Goal: Task Accomplishment & Management: Complete application form

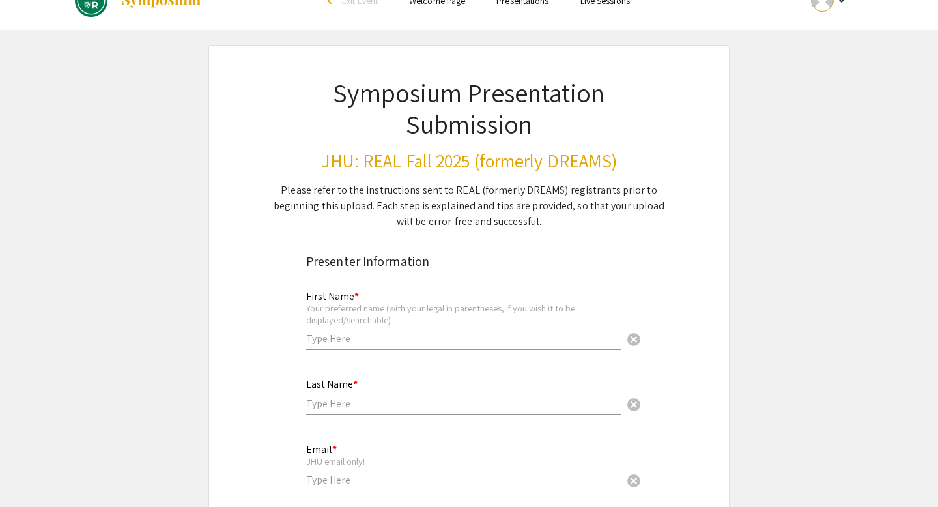
scroll to position [39, 0]
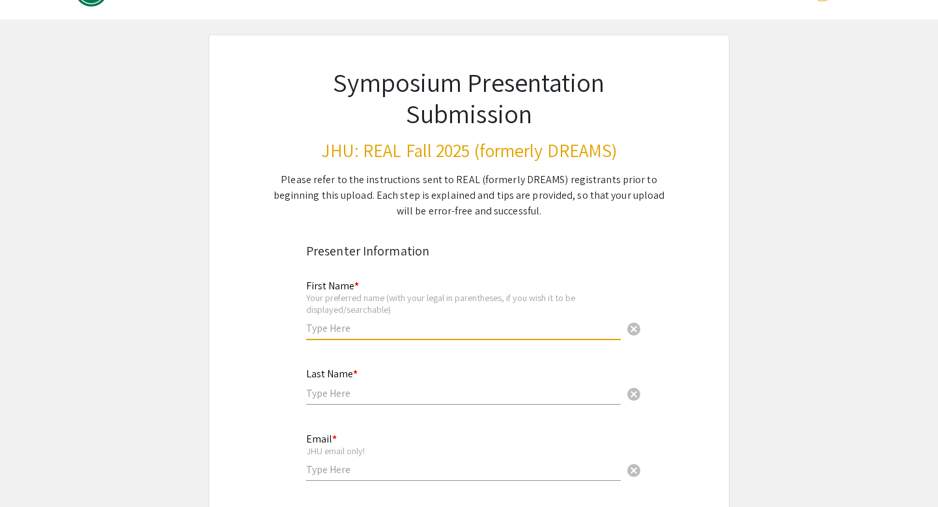
click at [341, 327] on input "text" at bounding box center [463, 328] width 315 height 14
type input "[PERSON_NAME]"
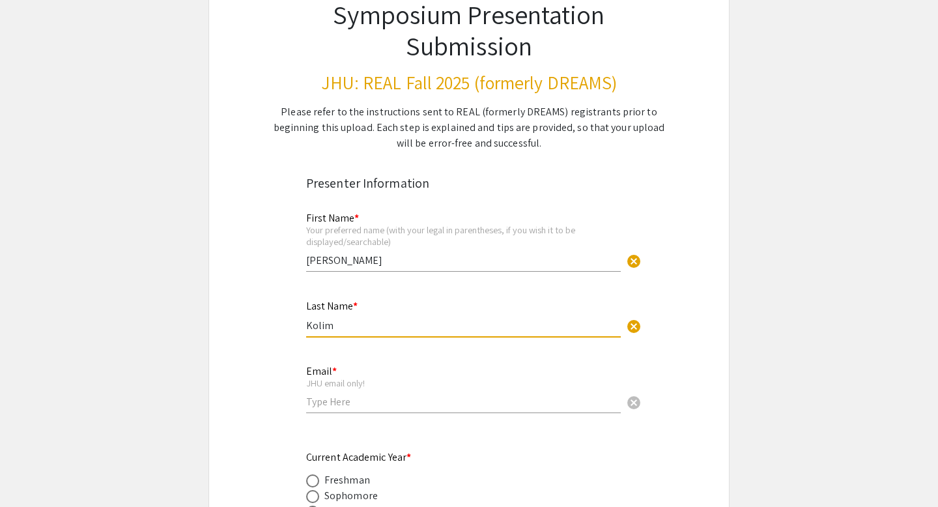
scroll to position [218, 0]
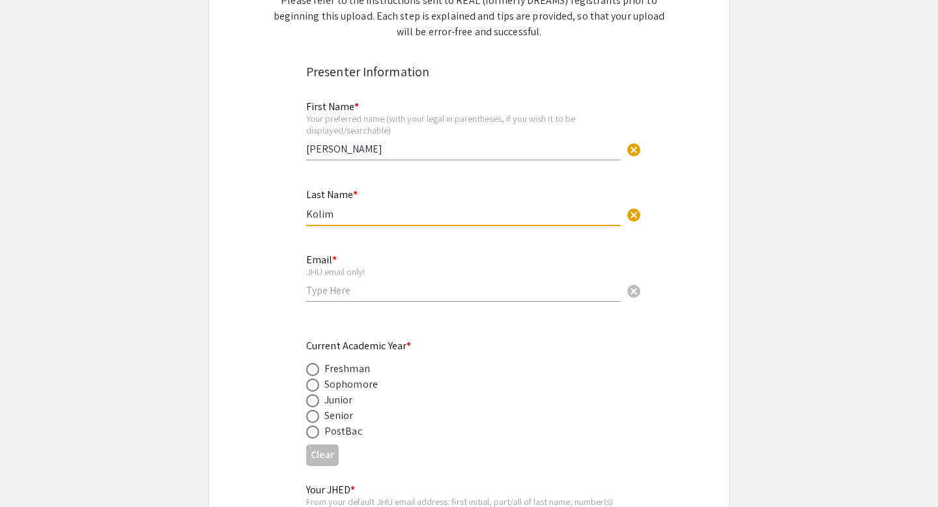
type input "Kolim"
click at [322, 297] on input "email" at bounding box center [463, 290] width 315 height 14
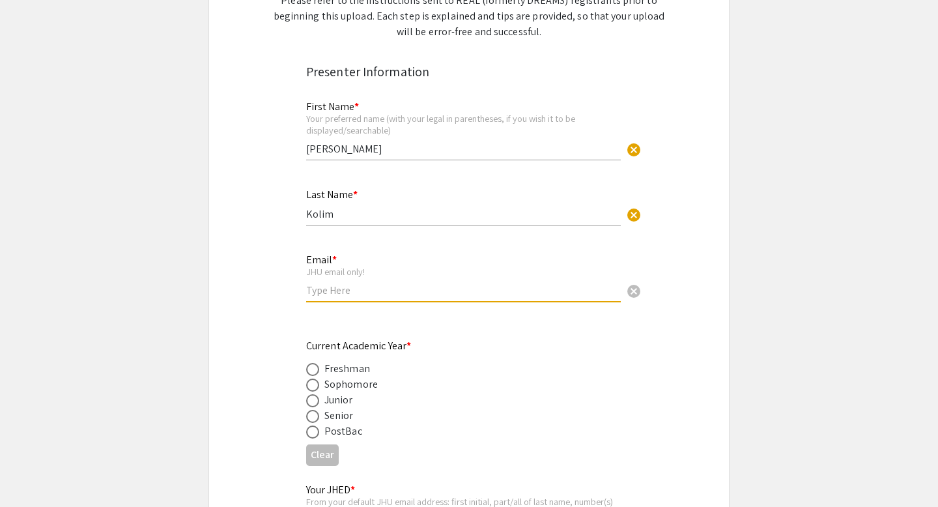
type input "[EMAIL_ADDRESS][DOMAIN_NAME]"
click at [331, 420] on div "Senior" at bounding box center [338, 416] width 29 height 16
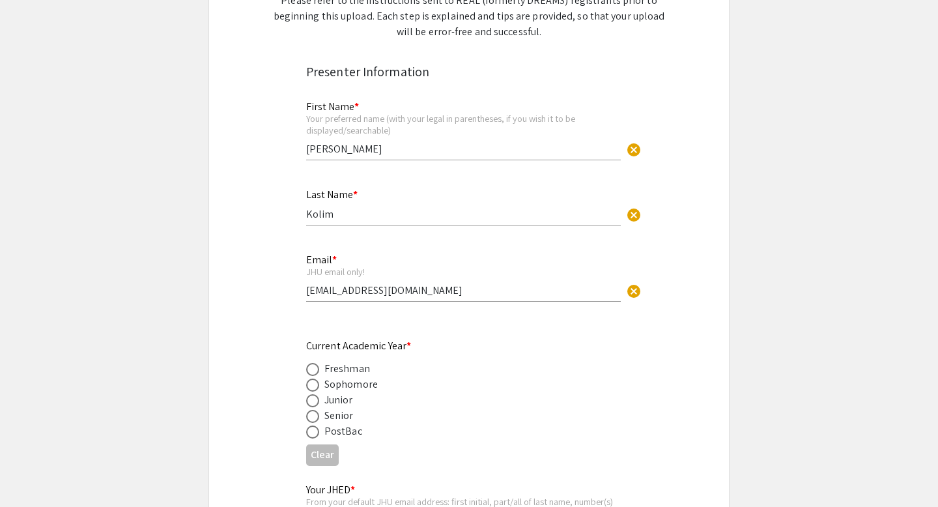
click at [311, 420] on span at bounding box center [312, 416] width 13 height 13
click at [311, 420] on input "radio" at bounding box center [312, 416] width 13 height 13
radio input "true"
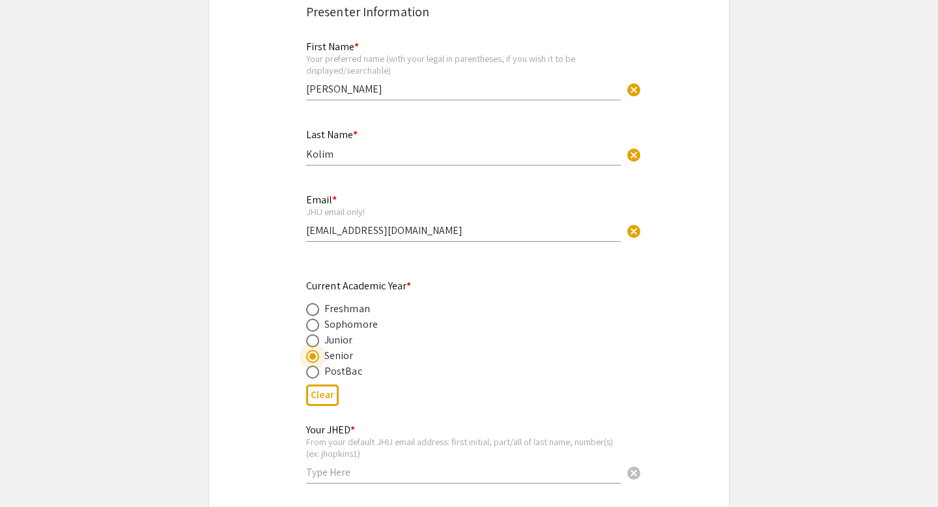
scroll to position [416, 0]
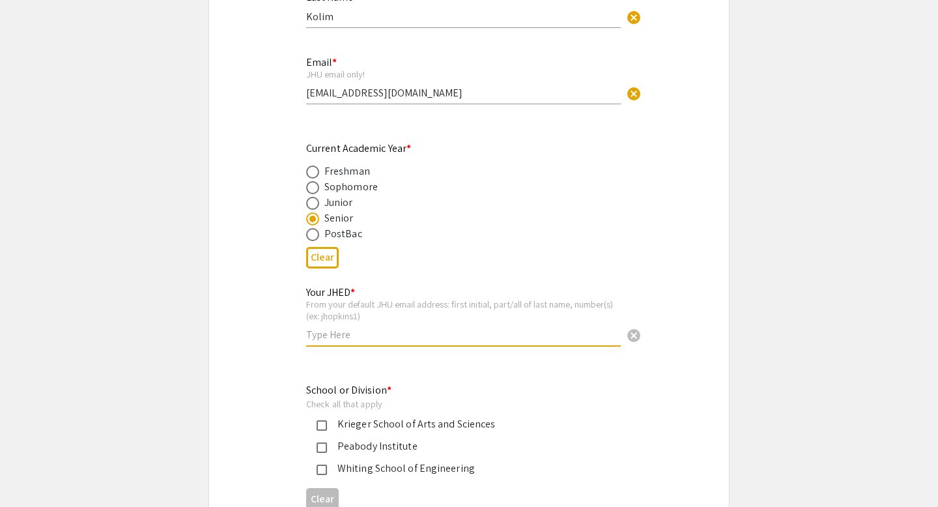
click at [382, 341] on input "text" at bounding box center [463, 335] width 315 height 14
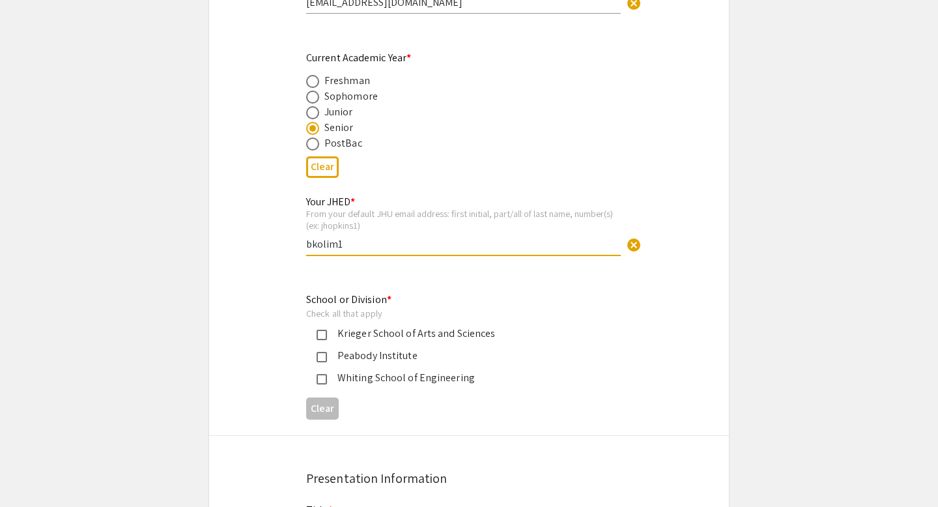
type input "bkolim1"
click at [401, 334] on div "Krieger School of Arts and Sciences" at bounding box center [464, 334] width 274 height 16
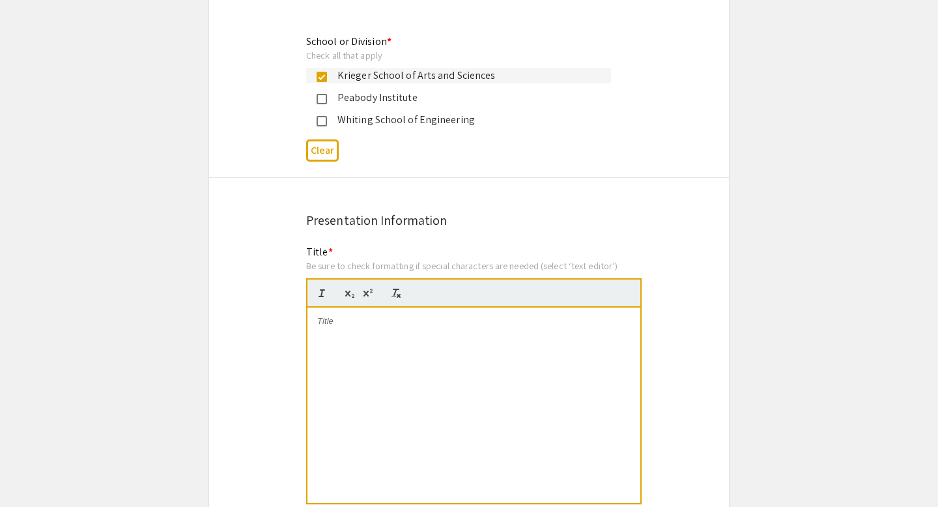
scroll to position [885, 0]
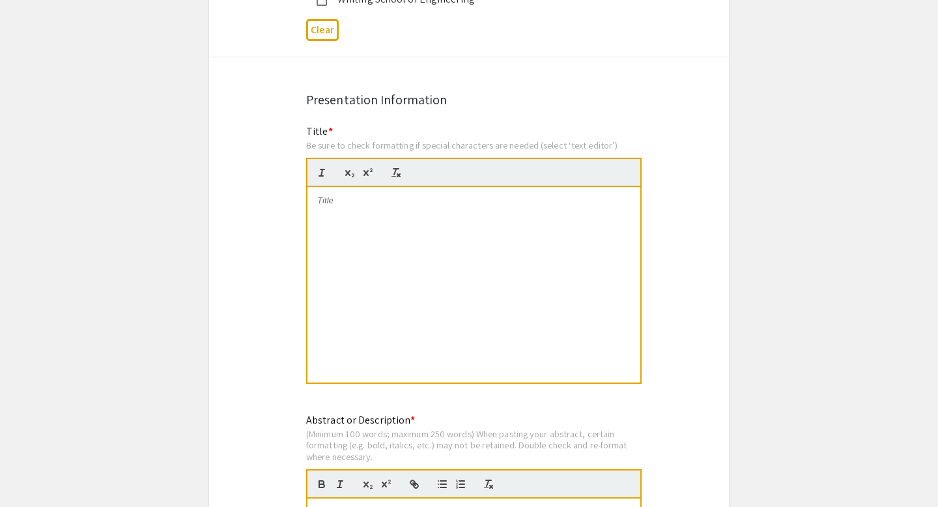
click at [397, 277] on div at bounding box center [474, 284] width 333 height 195
click at [379, 203] on p "AI-assisted 3D Reconstruction of" at bounding box center [473, 201] width 313 height 12
click at [521, 216] on div "AI-assisted 3D reconstruction of" at bounding box center [474, 284] width 333 height 195
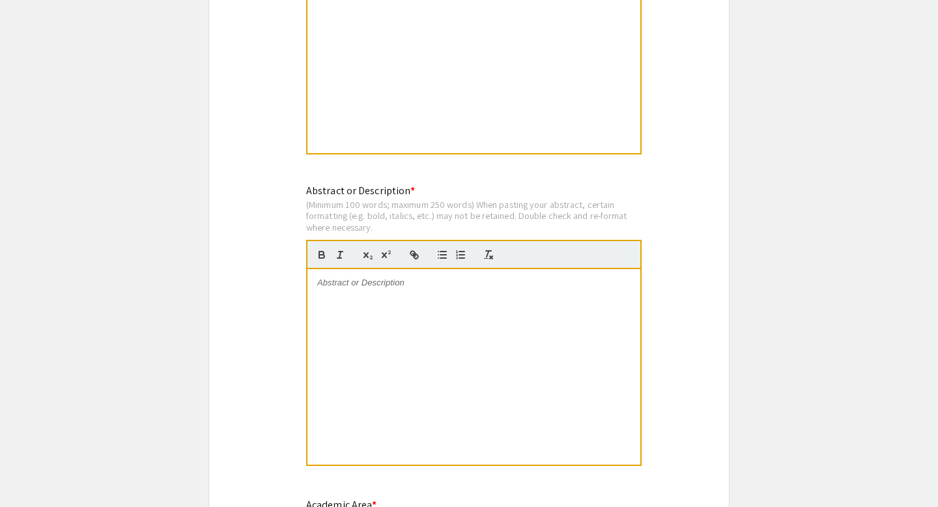
scroll to position [1138, 0]
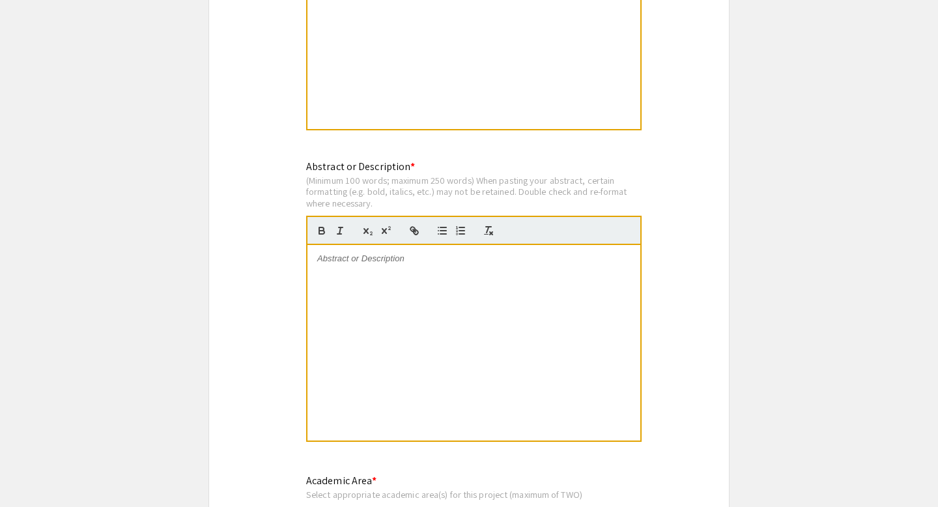
click at [341, 341] on div at bounding box center [474, 342] width 333 height 195
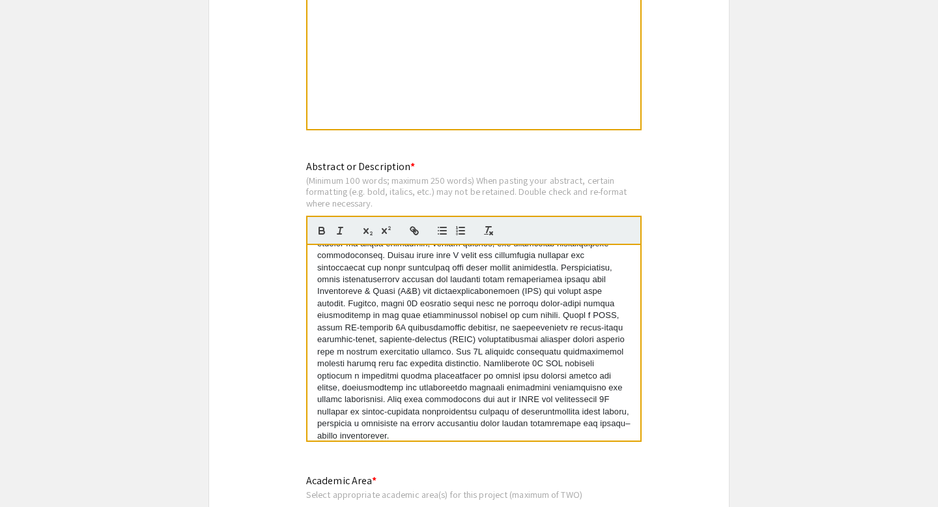
click at [438, 311] on p at bounding box center [473, 333] width 313 height 216
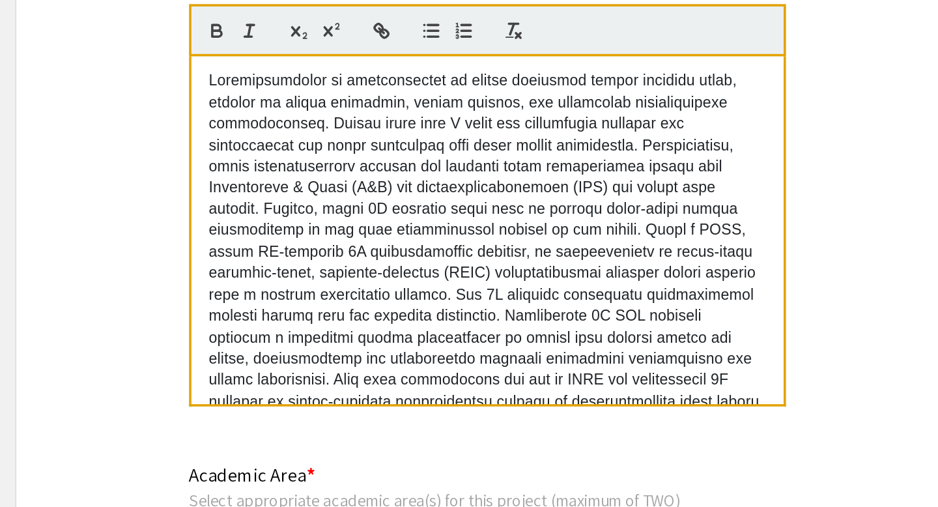
scroll to position [1154, 0]
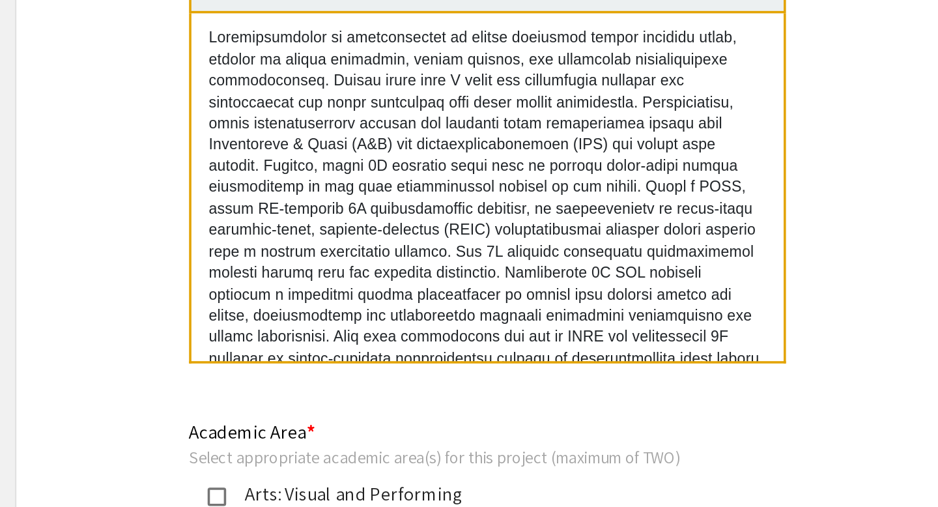
click at [562, 331] on p at bounding box center [473, 345] width 313 height 216
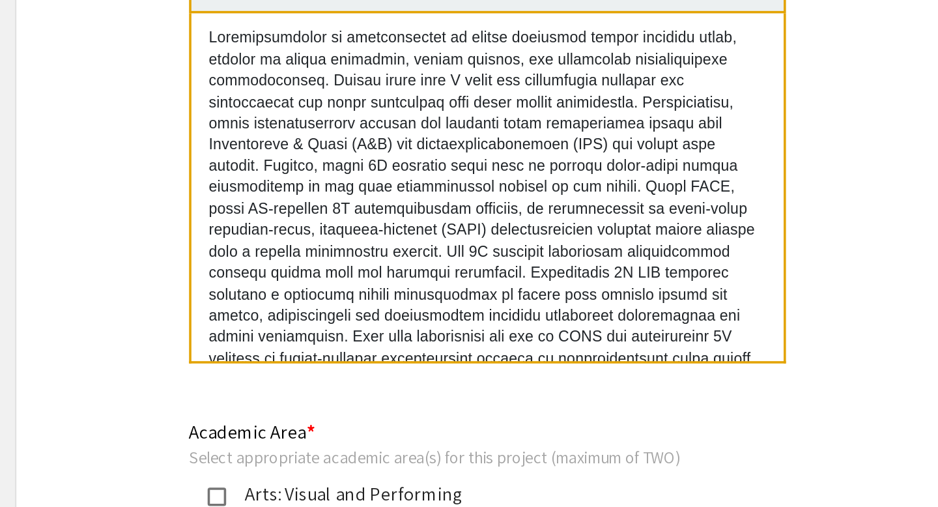
click at [588, 331] on p at bounding box center [473, 345] width 313 height 216
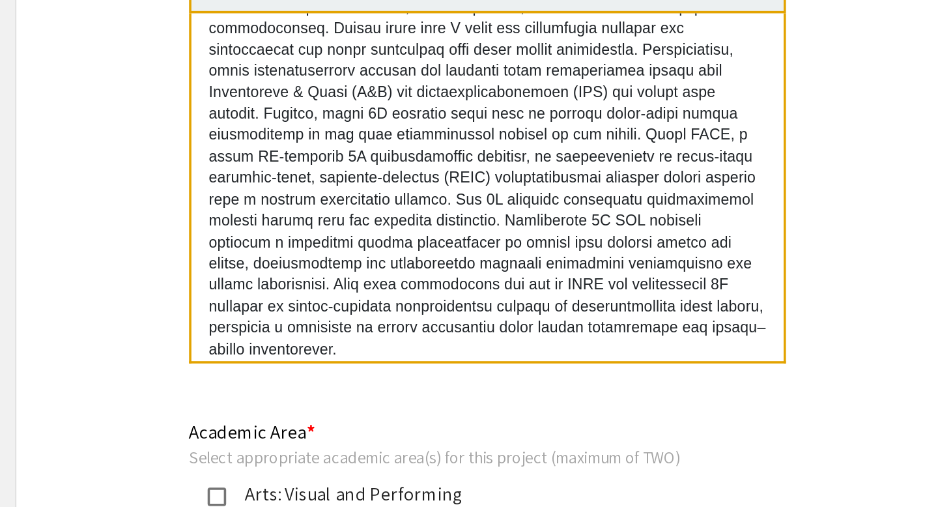
scroll to position [36, 0]
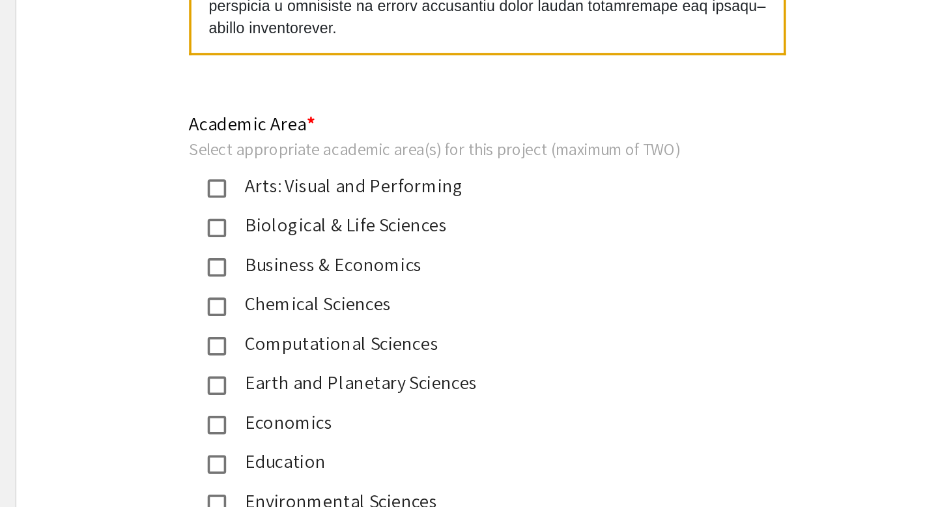
scroll to position [1339, 0]
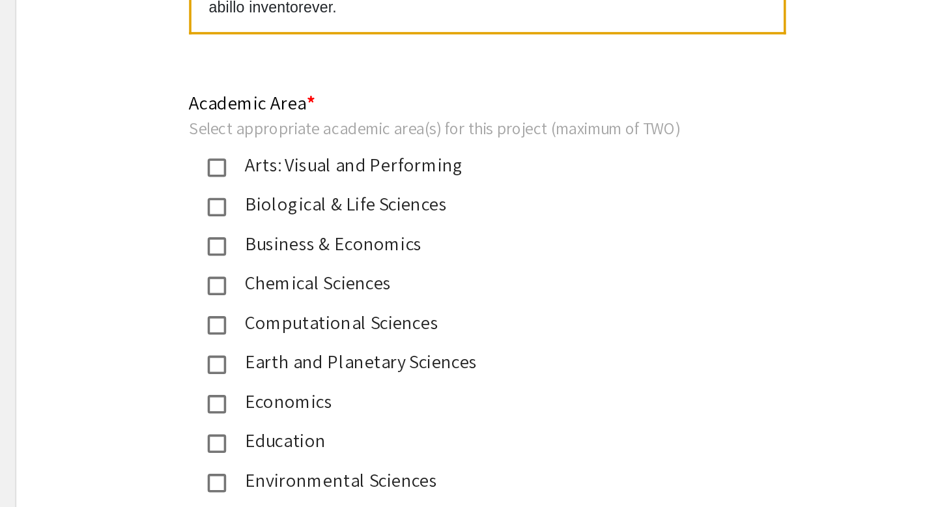
click at [343, 336] on div "Biological & Life Sciences" at bounding box center [464, 337] width 274 height 16
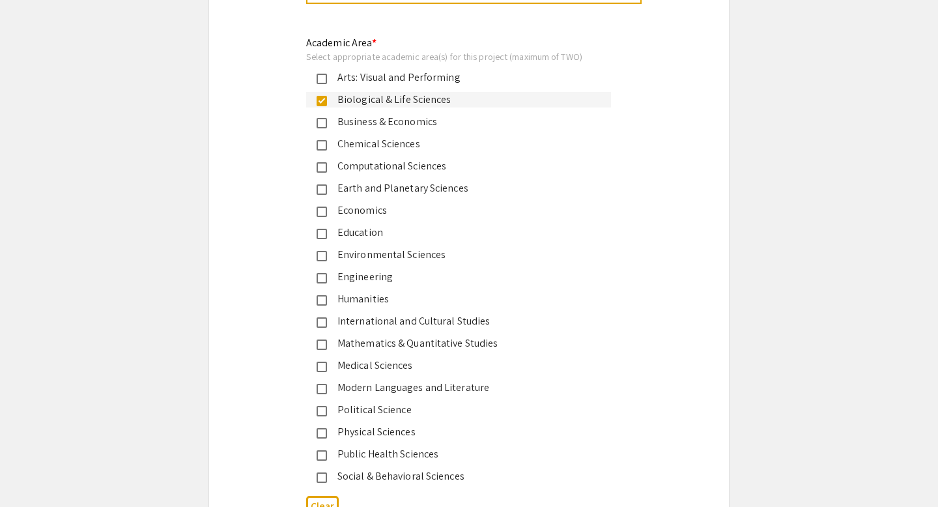
scroll to position [1615, 0]
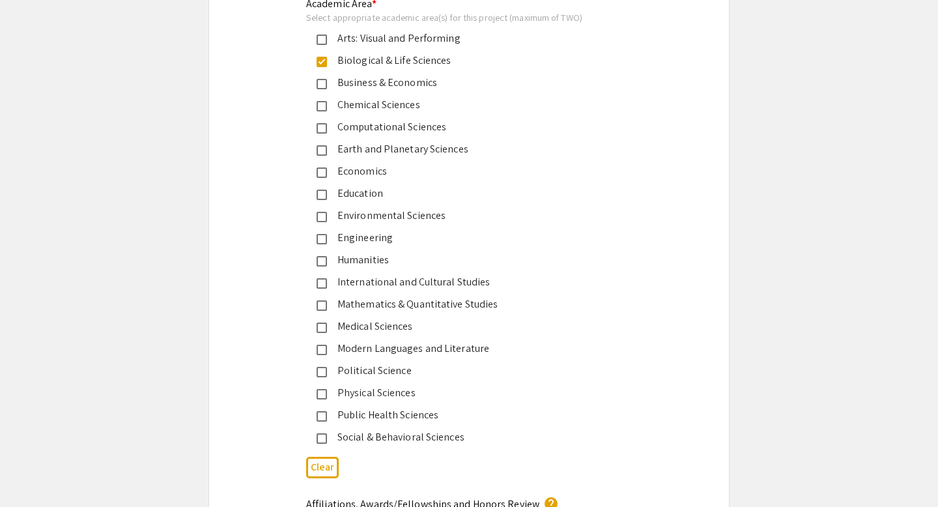
click at [378, 330] on div "Medical Sciences" at bounding box center [464, 327] width 274 height 16
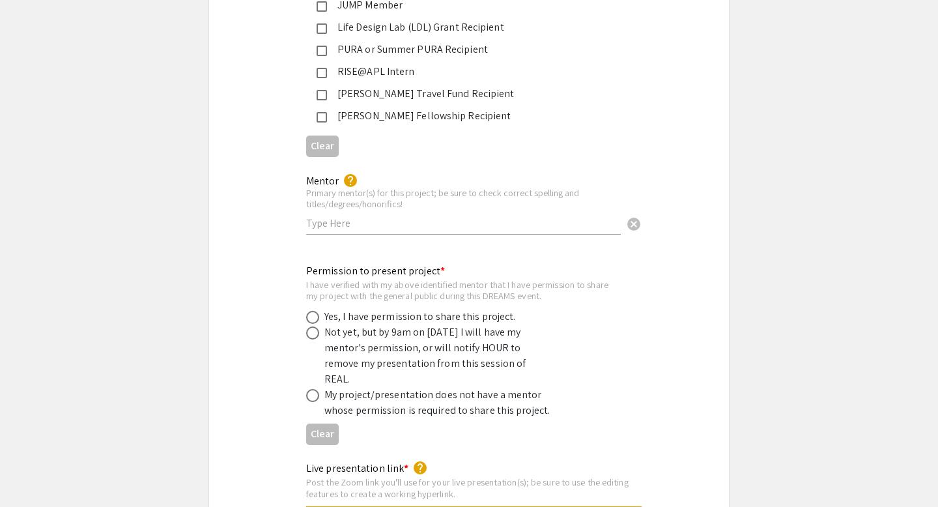
scroll to position [2352, 0]
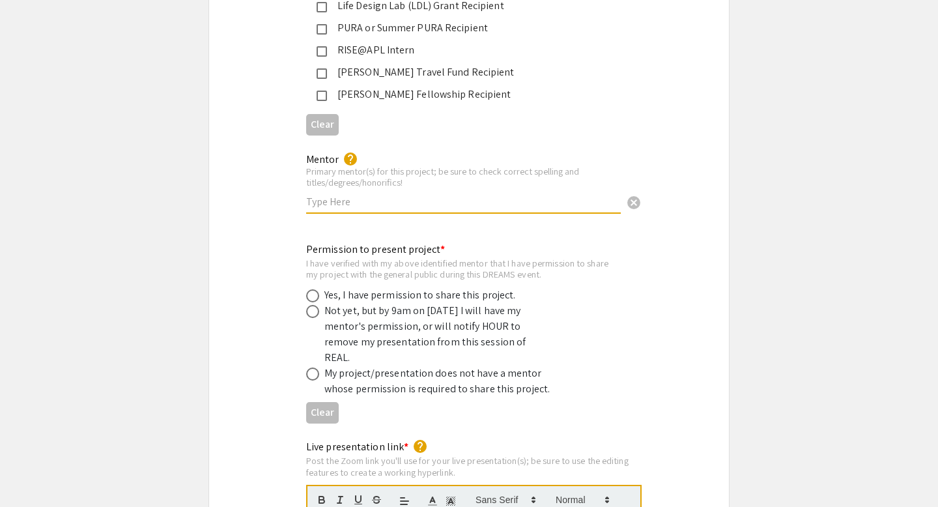
click at [322, 195] on input "text" at bounding box center [463, 202] width 315 height 14
type input "[PERSON_NAME], MD, PhD"
click at [246, 242] on div "Permission to present project * I have verified with my above identified mentor…" at bounding box center [469, 335] width 520 height 187
click at [416, 195] on input "[PERSON_NAME], MD, PhD" at bounding box center [463, 202] width 315 height 14
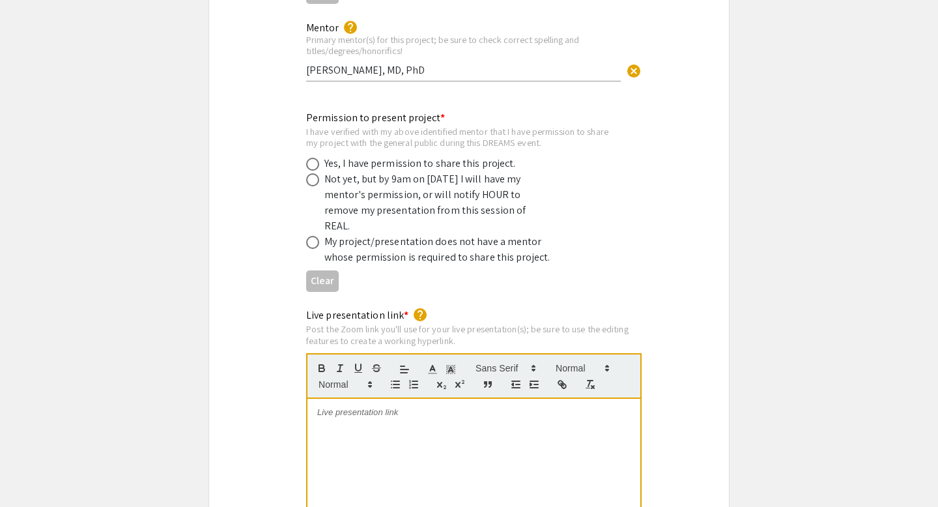
scroll to position [2500, 0]
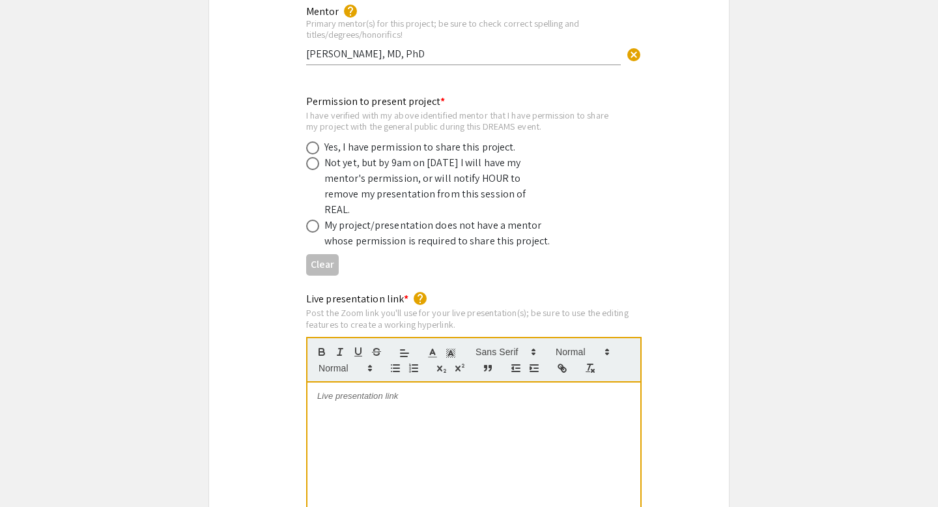
click at [320, 141] on label at bounding box center [315, 147] width 18 height 13
click at [319, 141] on input "radio" at bounding box center [312, 147] width 13 height 13
radio input "true"
click at [231, 230] on div "Permission to present project * I have verified with my above identified mentor…" at bounding box center [469, 187] width 520 height 187
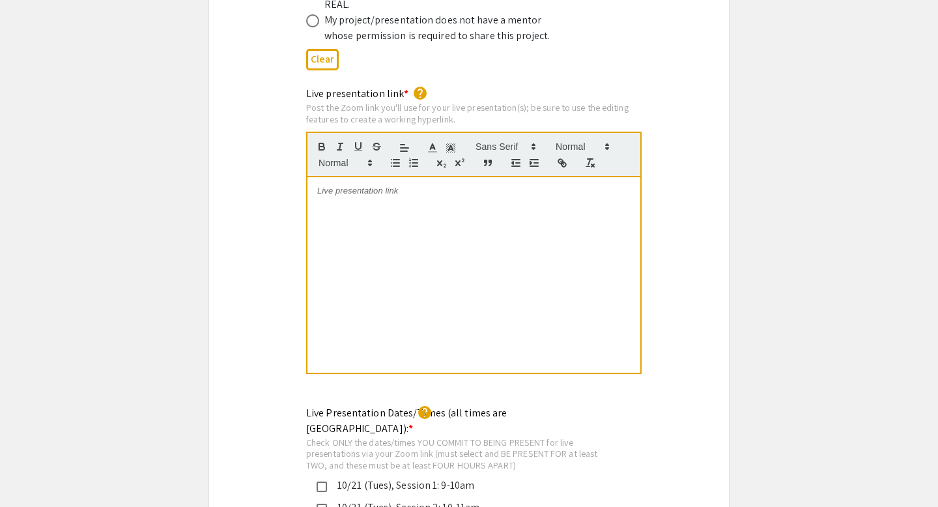
click at [383, 248] on div at bounding box center [474, 274] width 333 height 195
click at [408, 269] on div at bounding box center [474, 274] width 333 height 195
click at [392, 185] on p "[URL][DOMAIN_NAME]" at bounding box center [473, 191] width 313 height 12
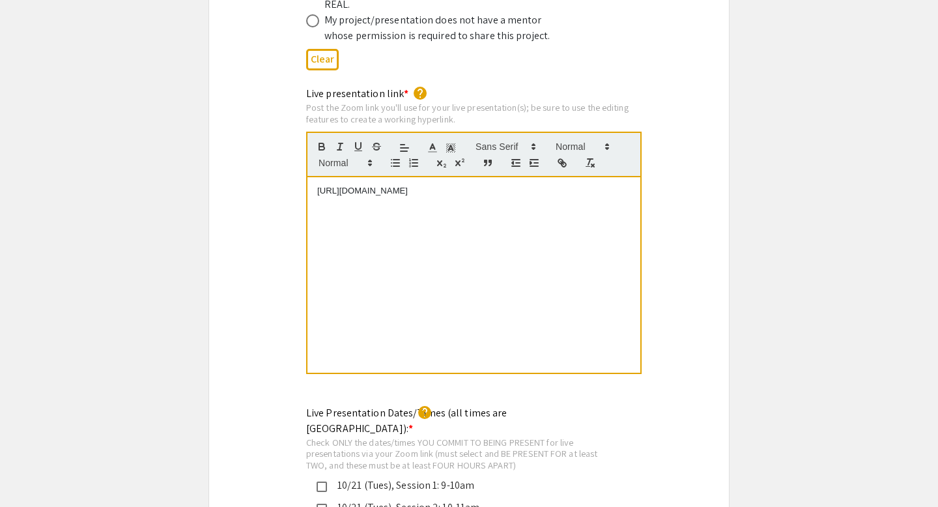
click at [392, 185] on p "[URL][DOMAIN_NAME]" at bounding box center [473, 191] width 313 height 12
type input "[URL][DOMAIN_NAME]"
click at [506, 214] on div "[URL][DOMAIN_NAME]" at bounding box center [474, 274] width 333 height 195
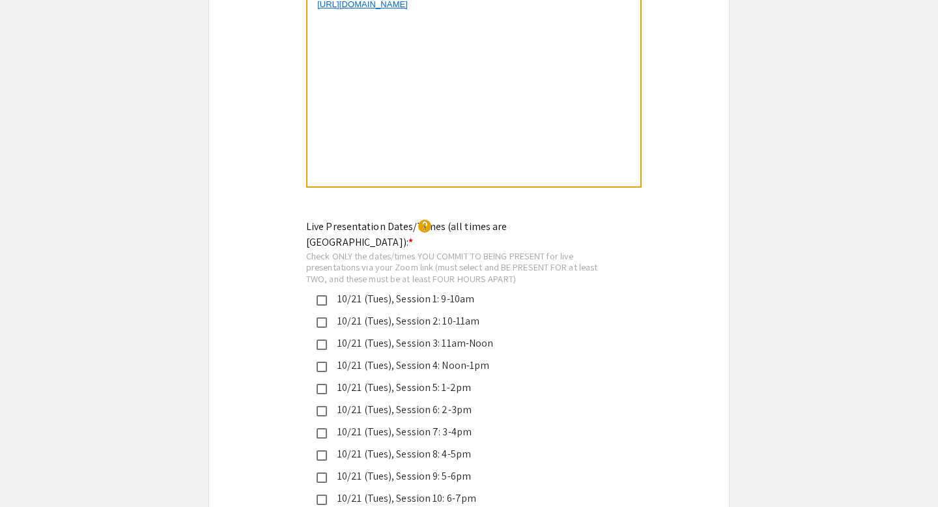
scroll to position [2977, 0]
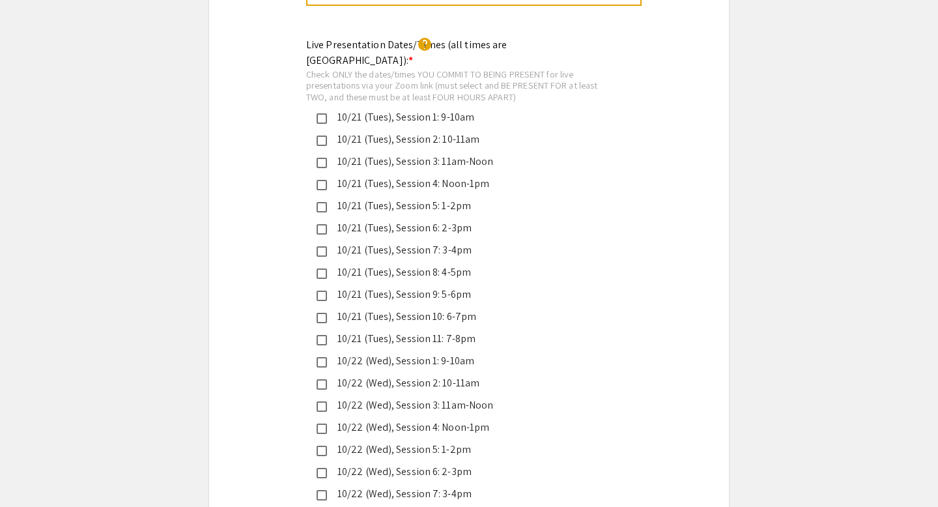
scroll to position [3037, 0]
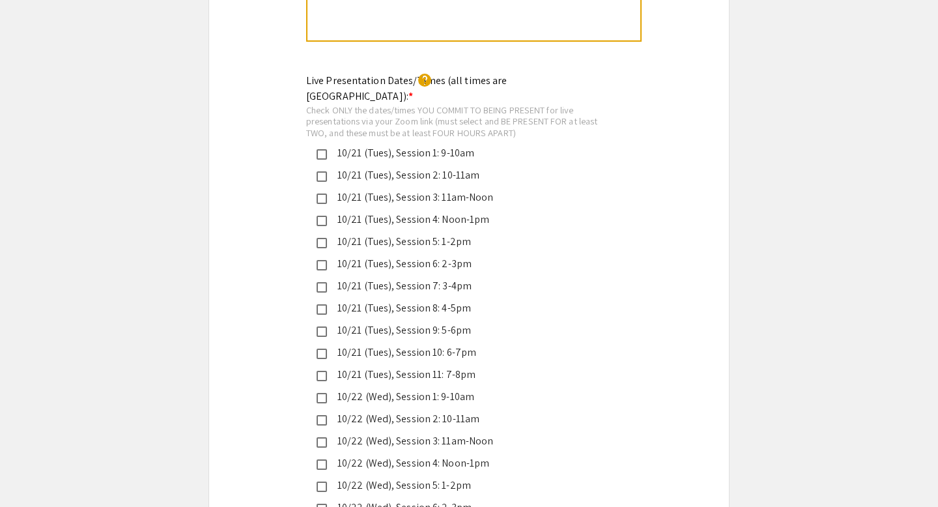
click at [366, 190] on div "10/21 (Tues), Session 3: 11am-Noon" at bounding box center [464, 198] width 274 height 16
click at [365, 190] on div "10/21 (Tues), Session 3: 11am-Noon" at bounding box center [464, 198] width 274 height 16
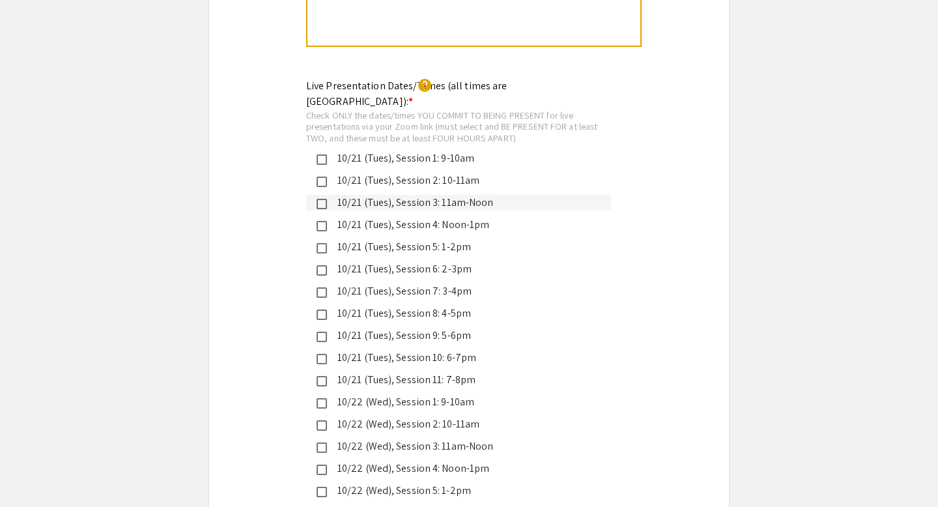
scroll to position [3174, 0]
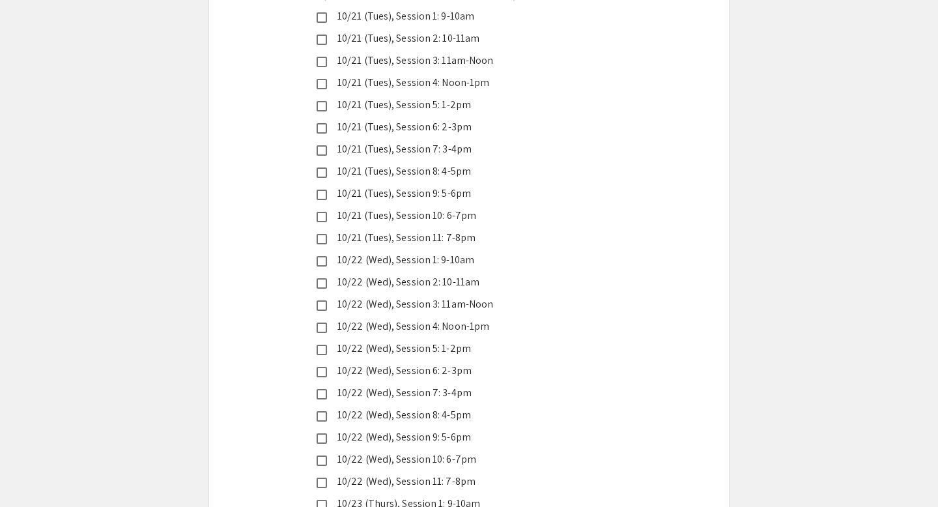
click at [364, 274] on div "10/22 (Wed), Session 2: 10-11am" at bounding box center [464, 282] width 274 height 16
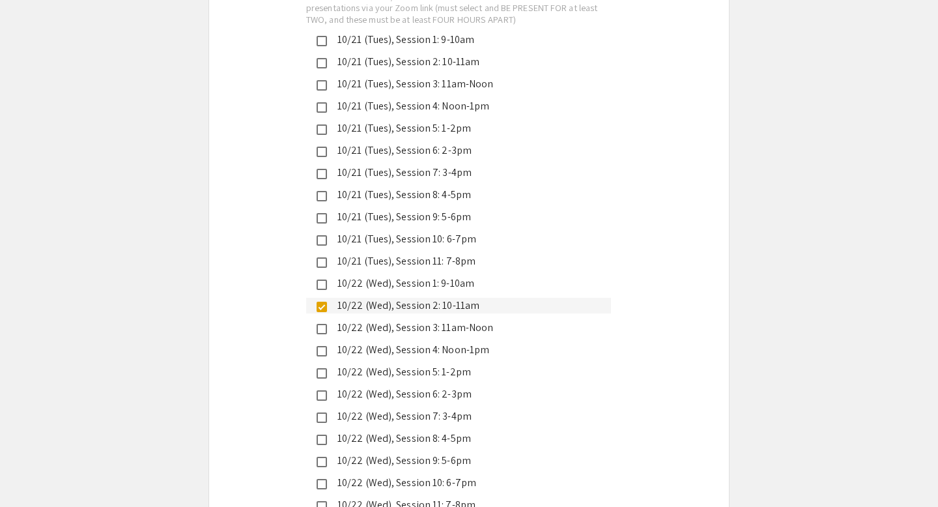
scroll to position [3118, 0]
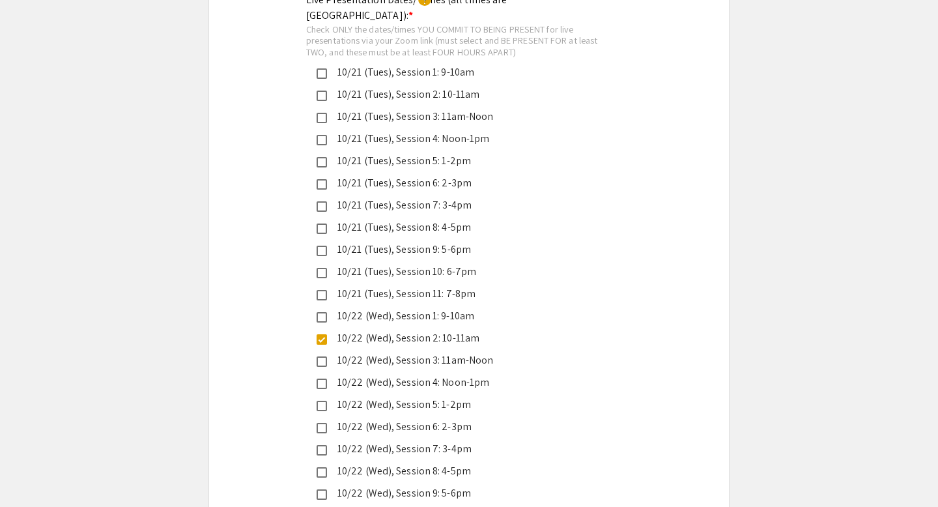
click at [394, 87] on div "10/21 (Tues), Session 2: 10-11am" at bounding box center [464, 95] width 274 height 16
click at [233, 175] on div "Live Presentation Dates/Times (all times are [GEOGRAPHIC_DATA]): * help Check O…" at bounding box center [469, 410] width 520 height 836
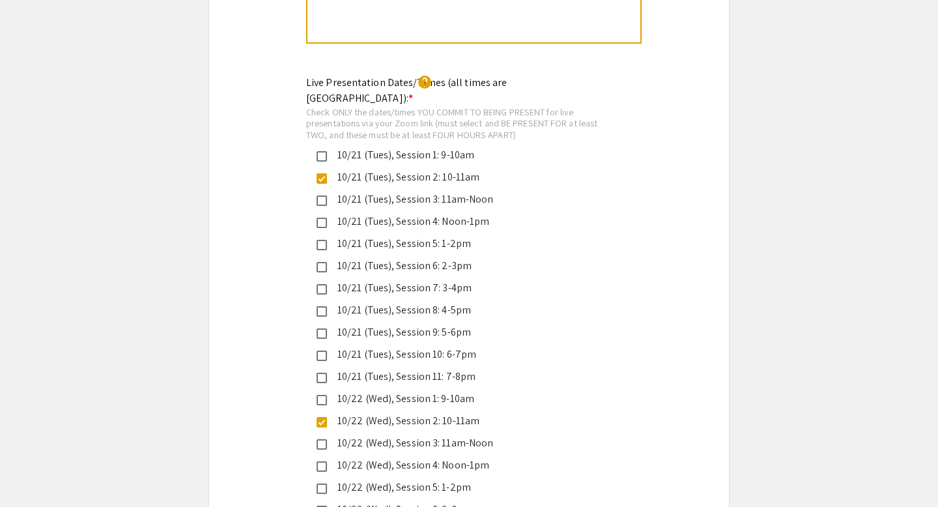
scroll to position [3010, 0]
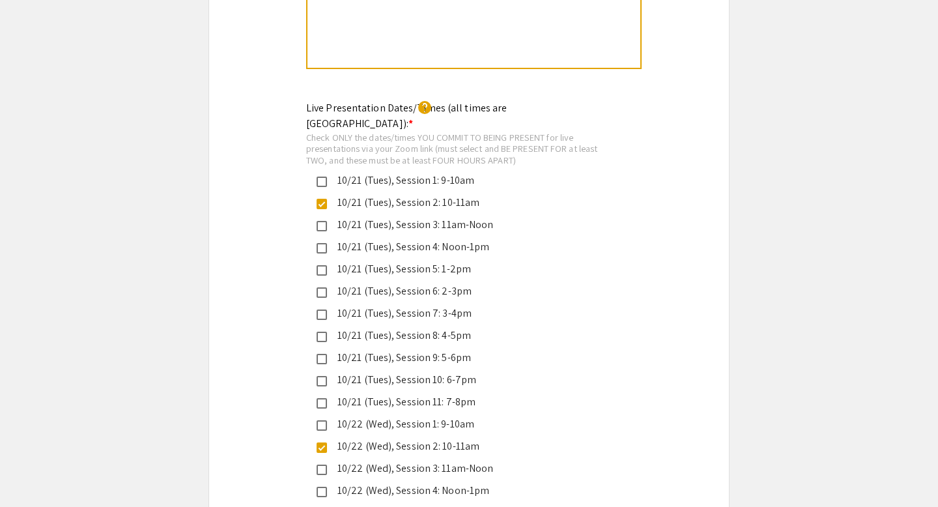
click at [324, 199] on mat-pseudo-checkbox at bounding box center [322, 204] width 10 height 10
click at [382, 438] on div "10/22 (Wed), Session 2: 10-11am" at bounding box center [464, 446] width 274 height 16
click at [386, 461] on div "10/22 (Wed), Session 3: 11am-Noon" at bounding box center [464, 469] width 274 height 16
click at [384, 438] on div "10/22 (Wed), Session 2: 10-11am" at bounding box center [464, 446] width 274 height 16
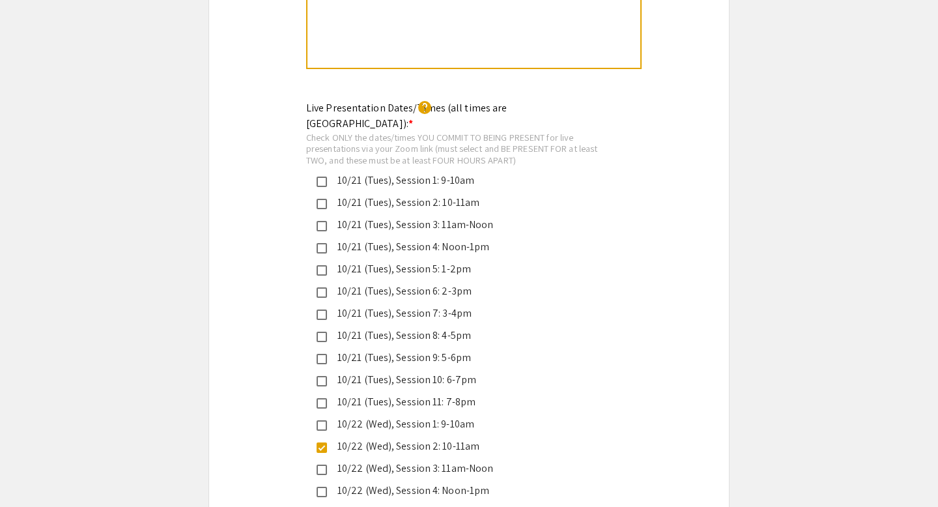
click at [440, 195] on div "10/21 (Tues), Session 2: 10-11am" at bounding box center [464, 203] width 274 height 16
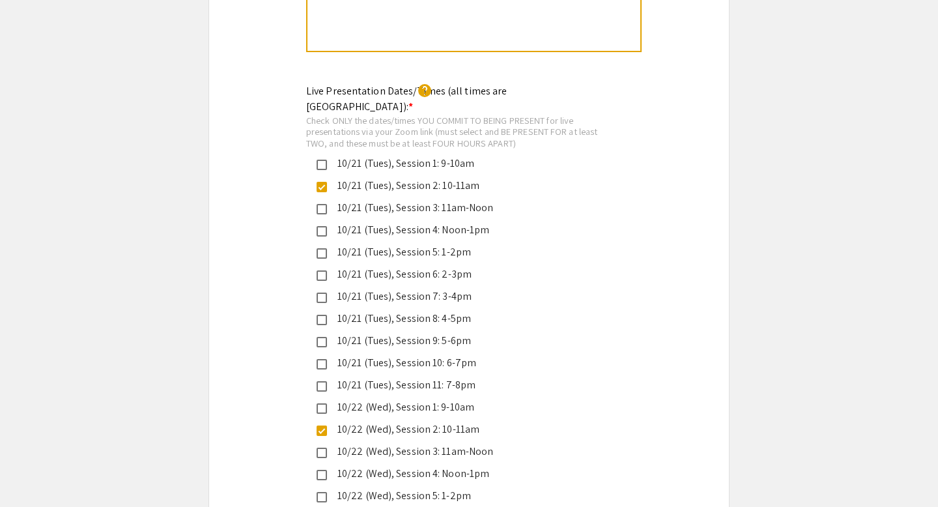
scroll to position [3046, 0]
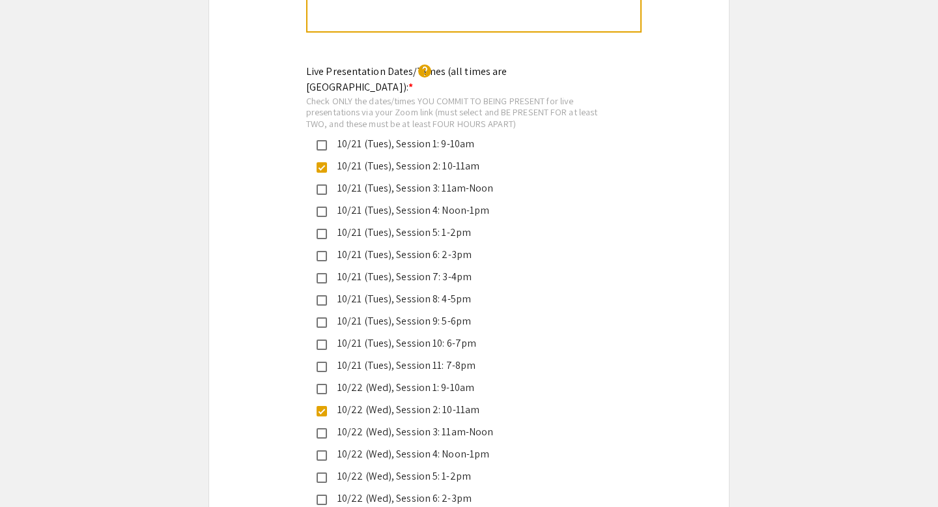
click at [382, 158] on div "10/21 (Tues), Session 2: 10-11am" at bounding box center [464, 166] width 274 height 16
click at [385, 180] on div "10/21 (Tues), Session 3: 11am-Noon" at bounding box center [464, 188] width 274 height 16
click at [364, 402] on div "10/22 (Wed), Session 2: 10-11am" at bounding box center [464, 410] width 274 height 16
click at [362, 424] on div "10/22 (Wed), Session 3: 11am-Noon" at bounding box center [464, 432] width 274 height 16
click at [278, 363] on div "Live Presentation Dates/Times (all times are [GEOGRAPHIC_DATA]): * help Check O…" at bounding box center [469, 482] width 520 height 836
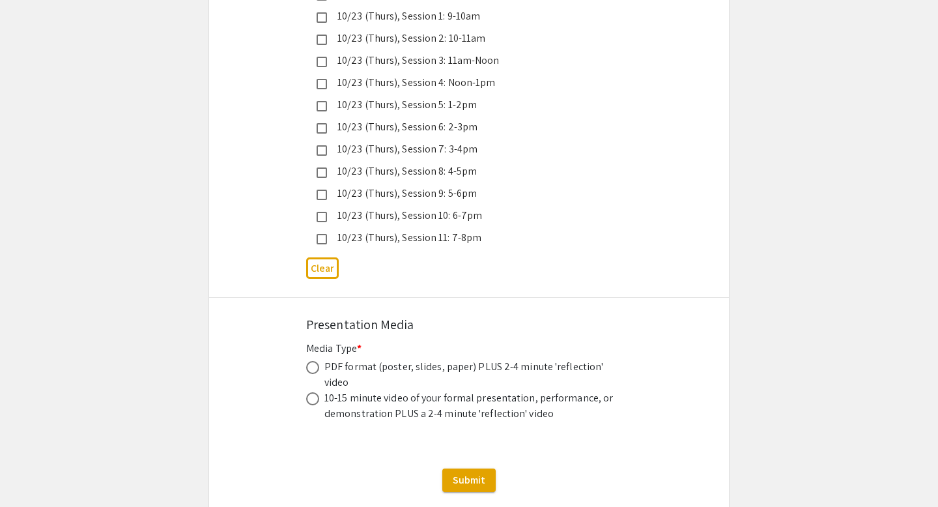
scroll to position [3702, 0]
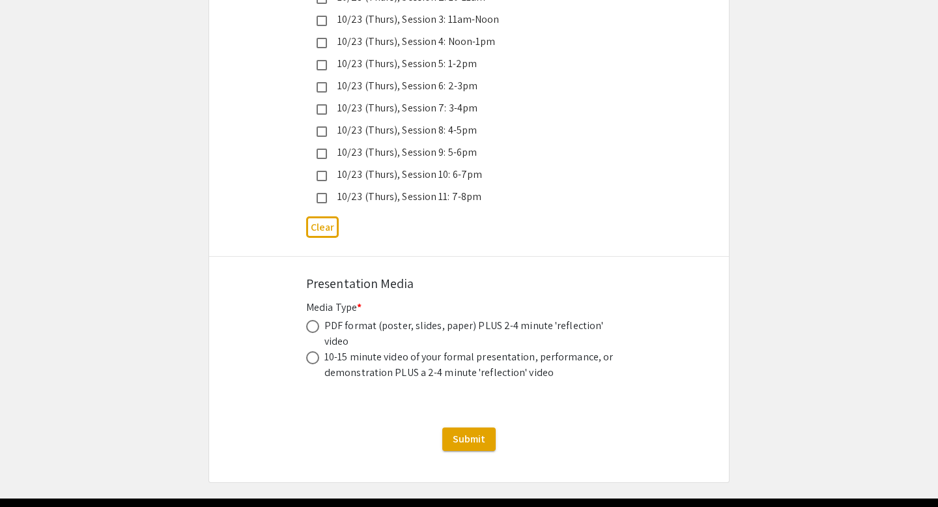
click at [375, 318] on div "PDF format (poster, slides, paper) PLUS 2-4 minute 'reflection' video" at bounding box center [470, 333] width 293 height 31
click at [313, 320] on span at bounding box center [312, 326] width 13 height 13
click at [313, 320] on input "radio" at bounding box center [312, 326] width 13 height 13
radio input "true"
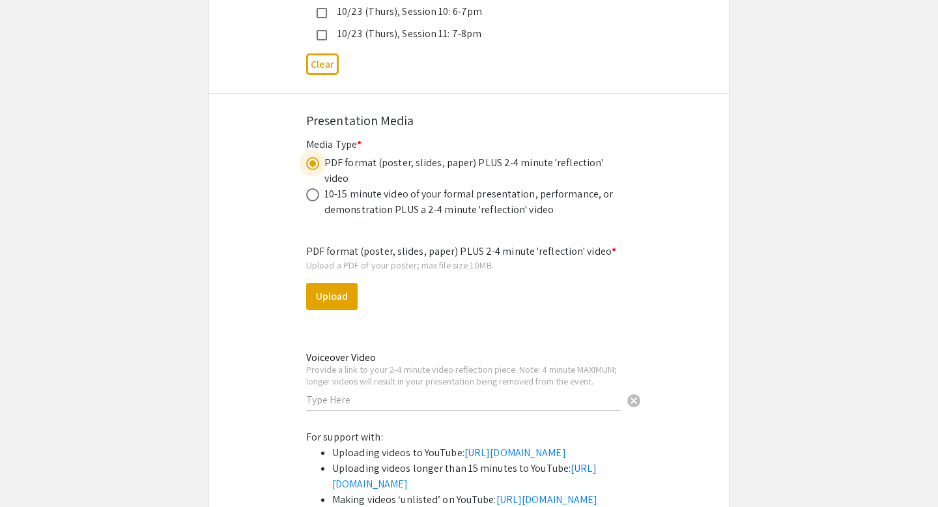
scroll to position [3916, 0]
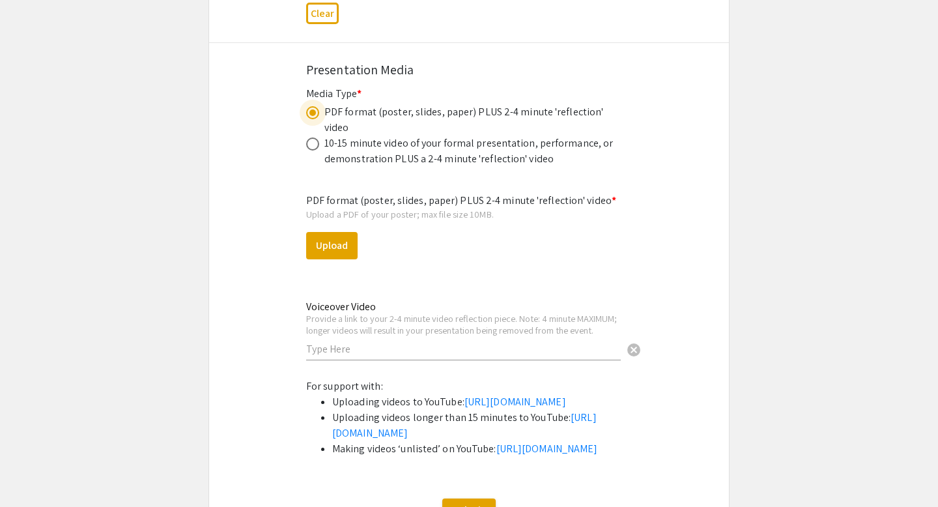
click at [340, 342] on input "text" at bounding box center [463, 349] width 315 height 14
paste input "[URL][DOMAIN_NAME]"
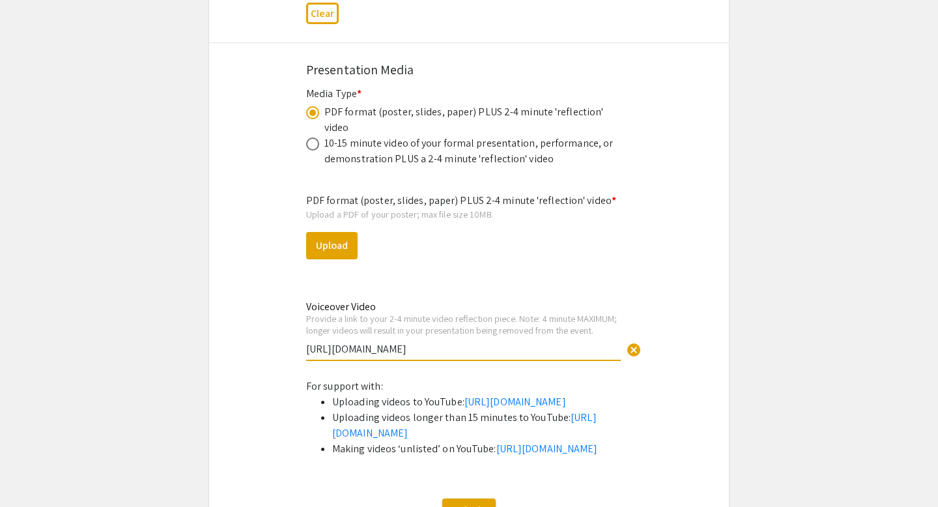
scroll to position [3878, 0]
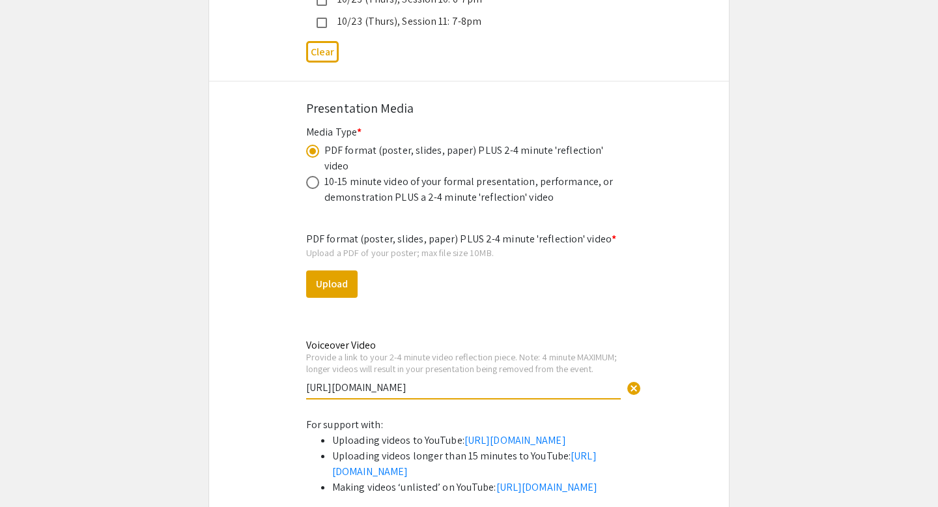
type input "[URL][DOMAIN_NAME]"
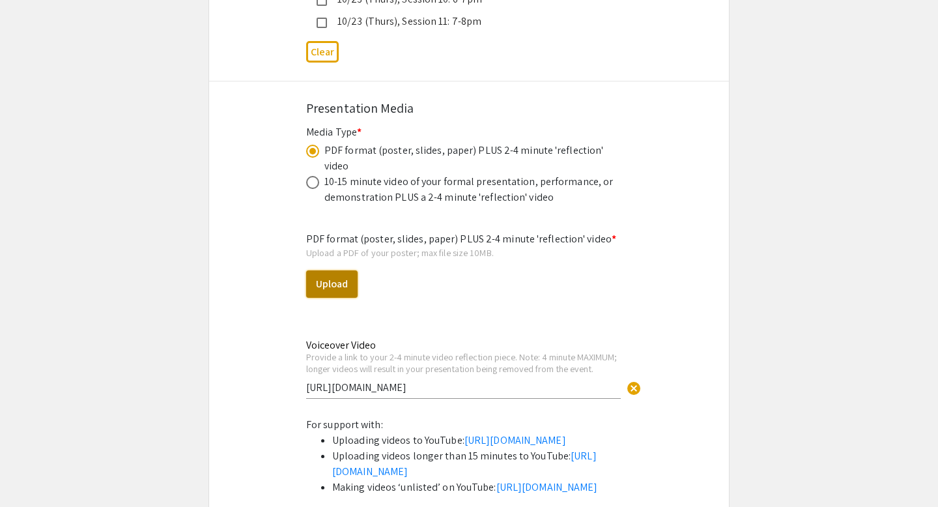
click at [342, 270] on button "Upload" at bounding box center [331, 283] width 51 height 27
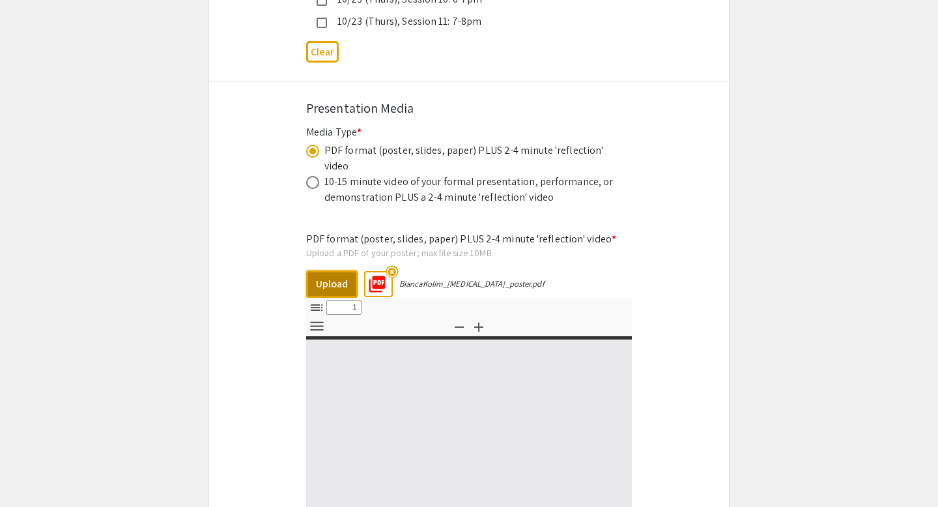
select select "custom"
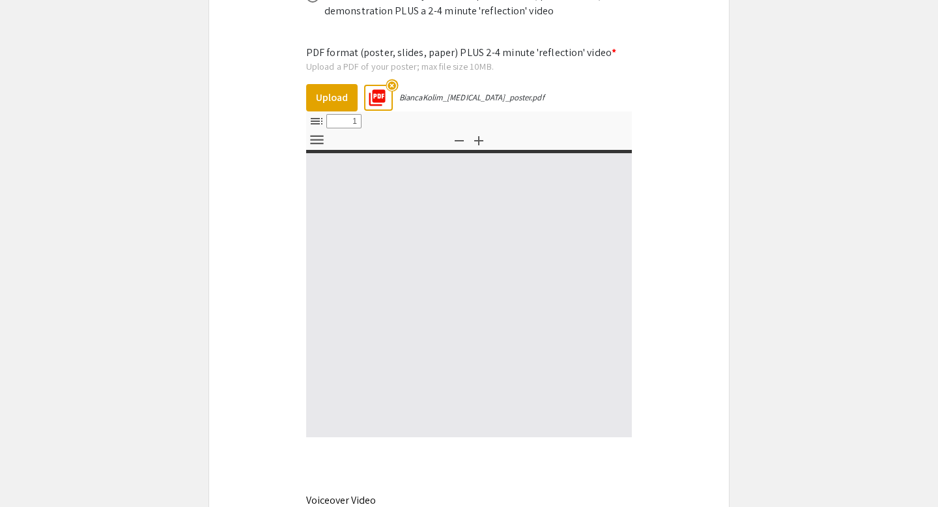
type input "0"
select select "custom"
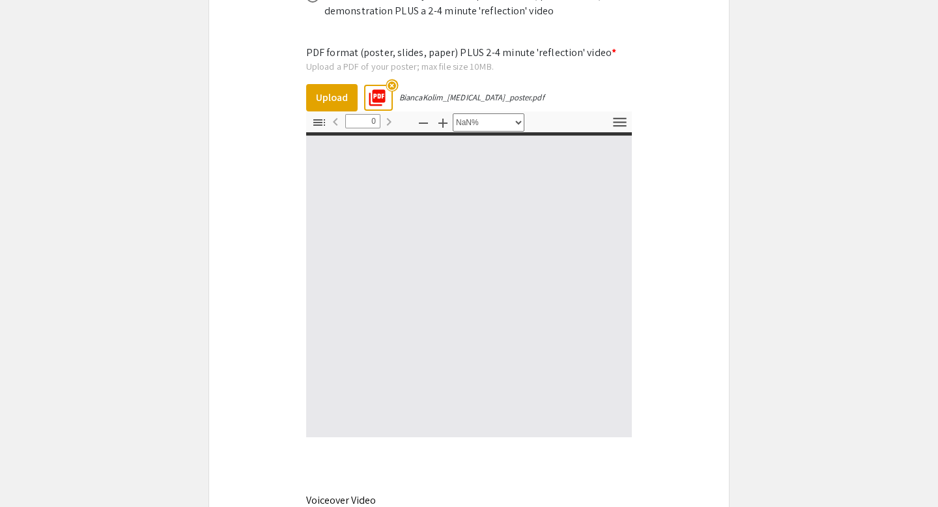
type input "1"
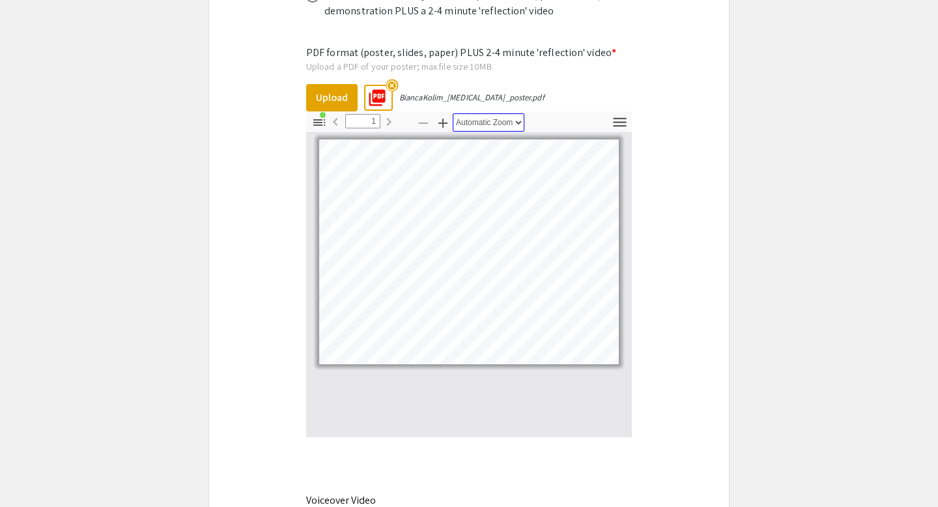
click at [500, 113] on select "Automatic Zoom Actual Size Page Fit Page Width 50% 100% 125% 150% 200% 300% 400…" at bounding box center [489, 122] width 72 height 18
click at [453, 113] on select "Automatic Zoom Actual Size Page Fit Page Width 50% 100% 125% 150% 200% 300% 400…" at bounding box center [489, 122] width 72 height 18
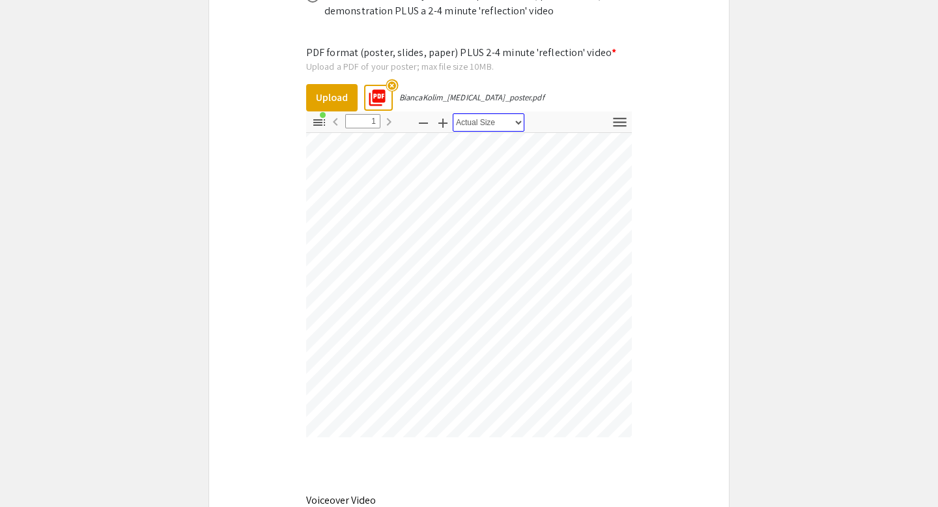
scroll to position [552, 168]
click at [494, 113] on select "Automatic Zoom Actual Size Page Fit Page Width 50% 100% 125% 150% 200% 300% 400…" at bounding box center [489, 122] width 72 height 18
select select "1"
click at [453, 113] on select "Automatic Zoom Actual Size Page Fit Page Width 50% 100% 125% 150% 200% 300% 400…" at bounding box center [489, 122] width 72 height 18
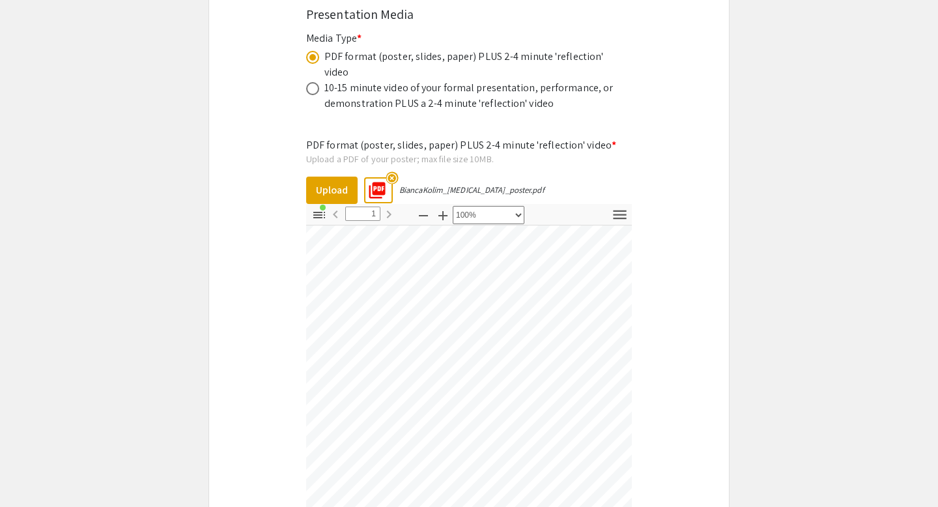
scroll to position [495, 1066]
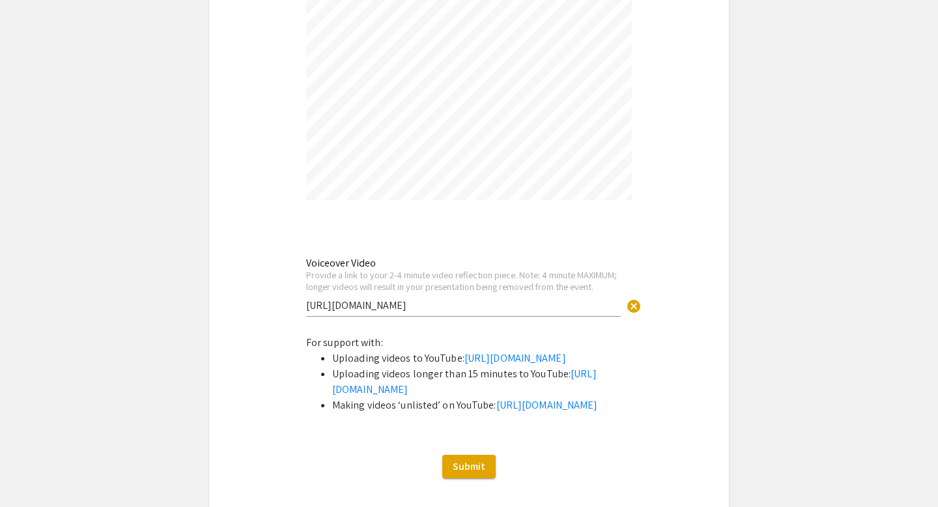
scroll to position [4407, 0]
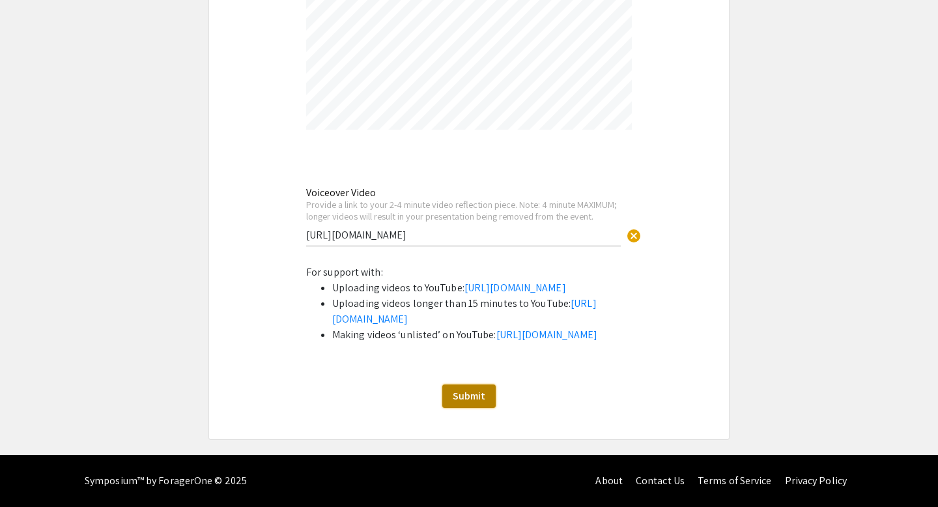
click at [483, 393] on span "Submit" at bounding box center [469, 396] width 33 height 14
